Goal: Task Accomplishment & Management: Use online tool/utility

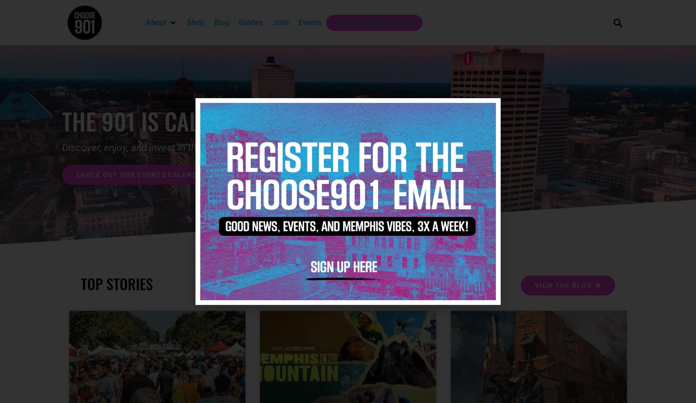
click at [486, 110] on icon "Close" at bounding box center [487, 111] width 7 height 7
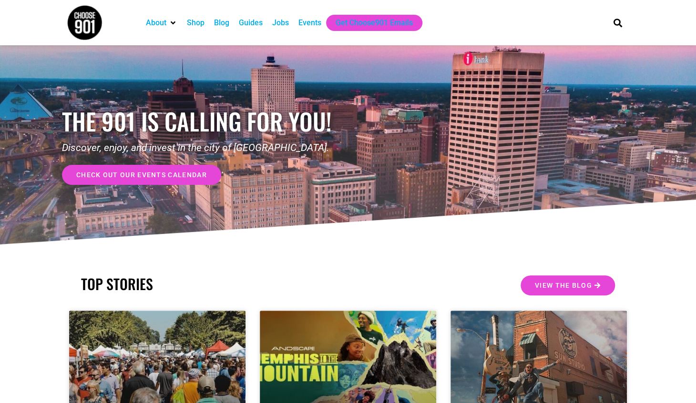
click at [280, 21] on div "Jobs" at bounding box center [280, 22] width 17 height 11
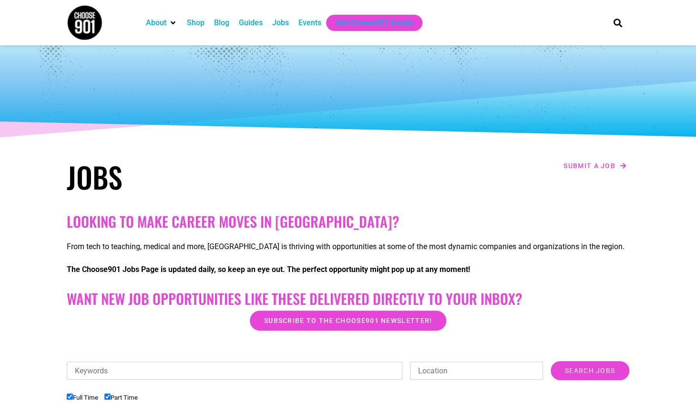
scroll to position [143, 0]
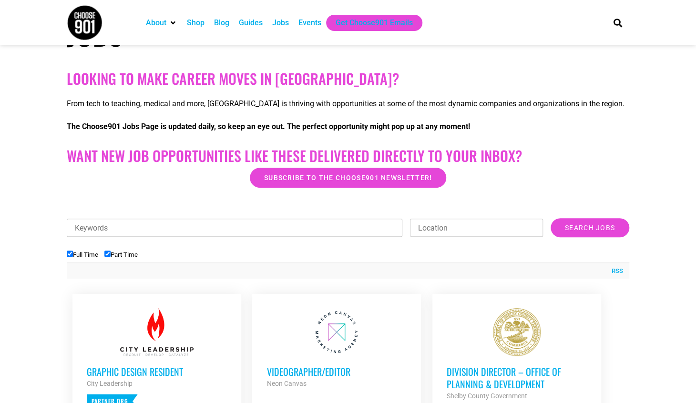
click at [130, 256] on label "Part Time" at bounding box center [120, 254] width 33 height 7
click at [111, 256] on input "Part Time" at bounding box center [107, 254] width 6 height 6
checkbox input "false"
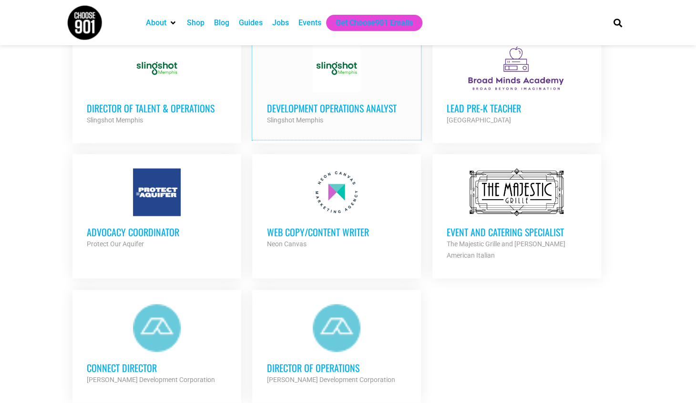
scroll to position [1001, 0]
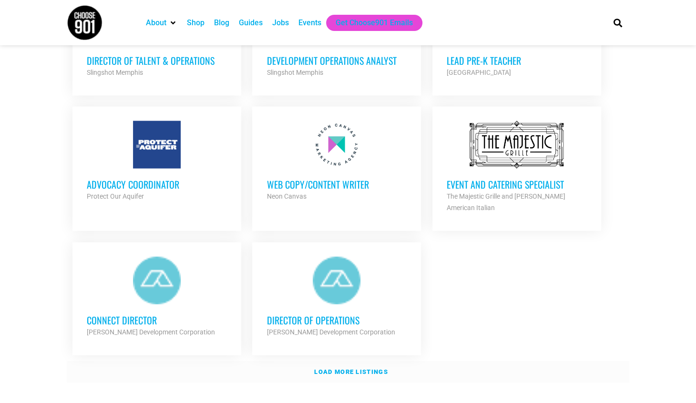
click at [366, 368] on strong "Load more listings" at bounding box center [350, 371] width 73 height 7
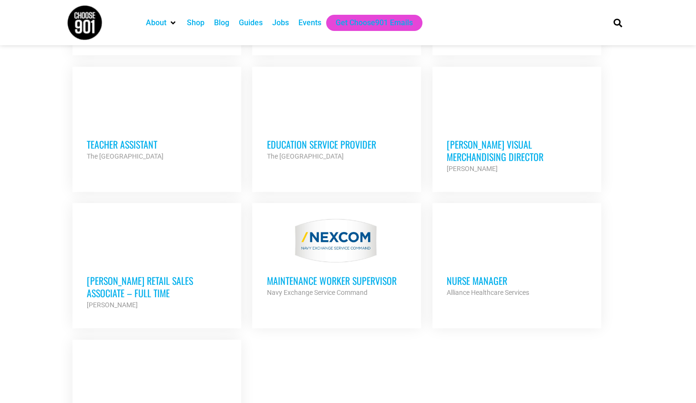
scroll to position [2001, 0]
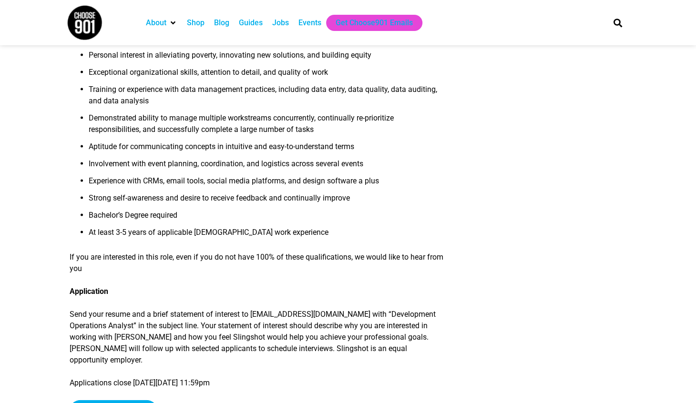
scroll to position [953, 0]
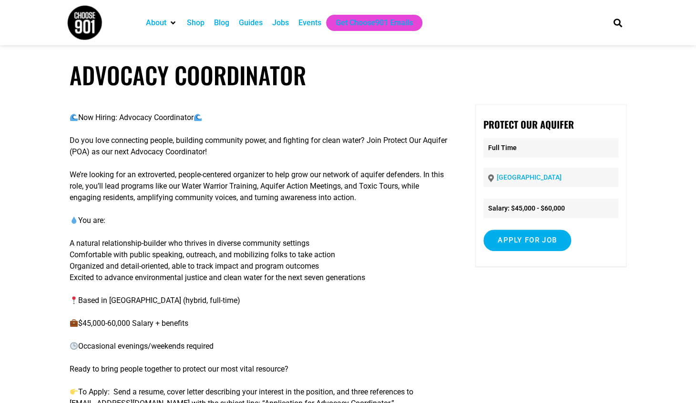
scroll to position [95, 0]
